Goal: Task Accomplishment & Management: Use online tool/utility

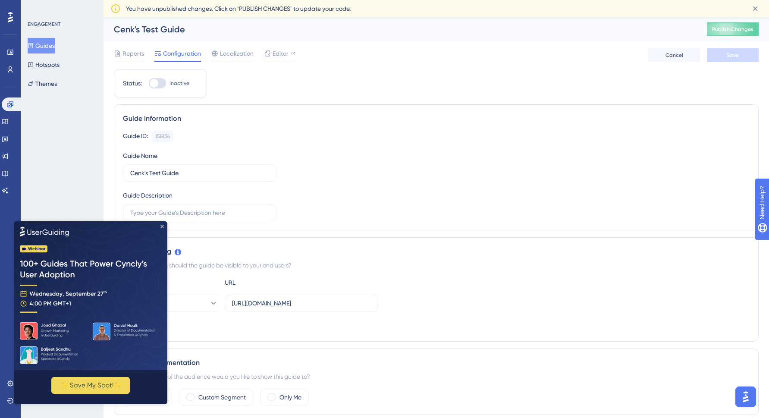
click at [161, 226] on icon "Close Preview" at bounding box center [161, 225] width 3 height 3
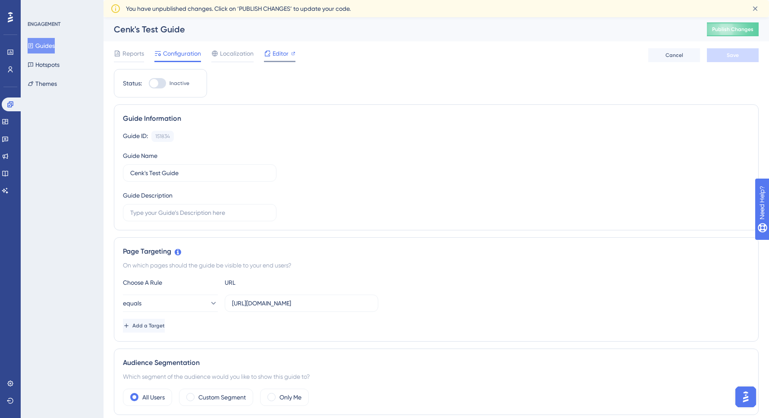
click at [283, 55] on span "Editor" at bounding box center [281, 53] width 16 height 10
